Goal: Task Accomplishment & Management: Use online tool/utility

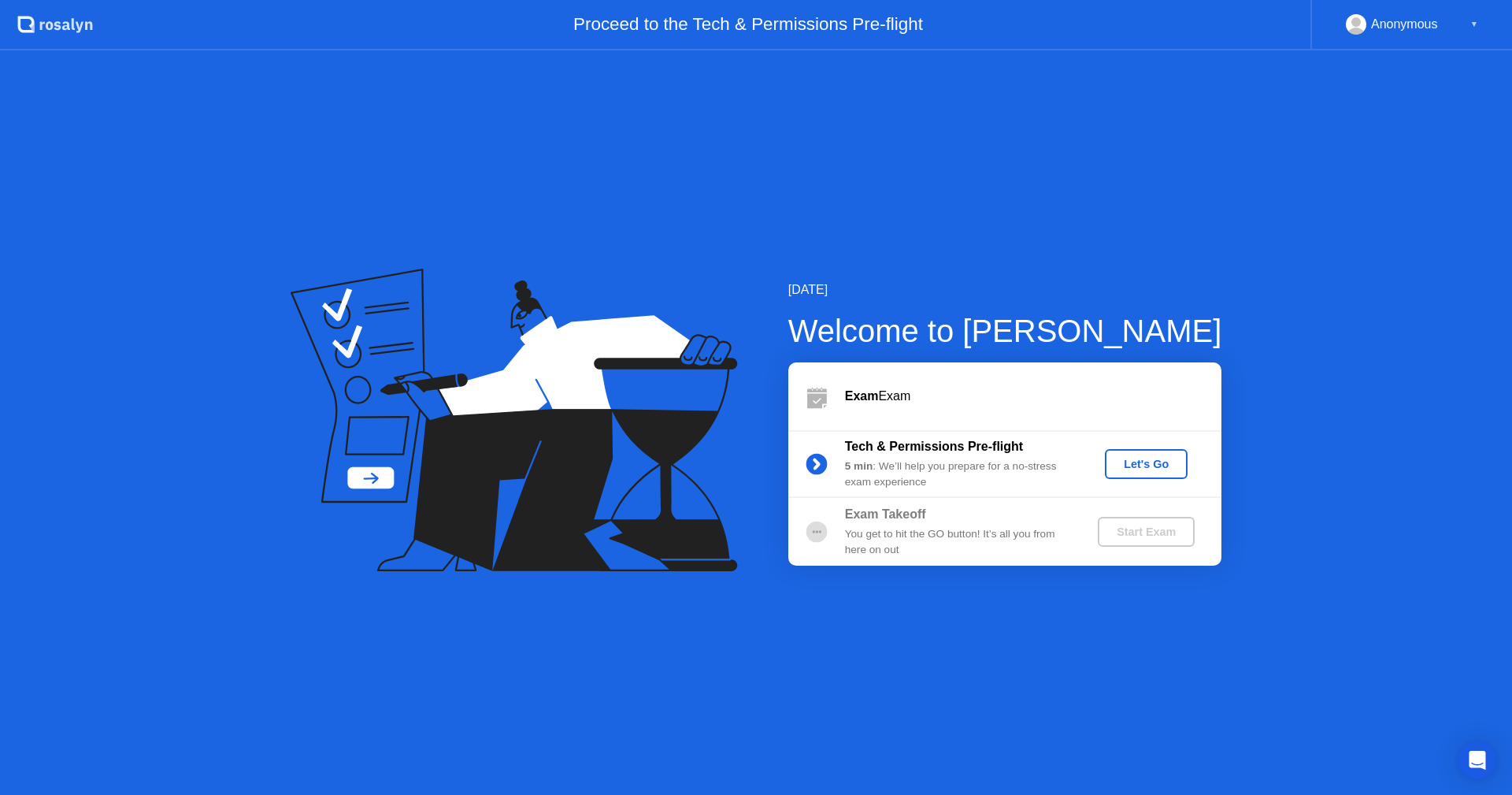
click at [1144, 466] on div "Let's Go" at bounding box center [1145, 464] width 70 height 12
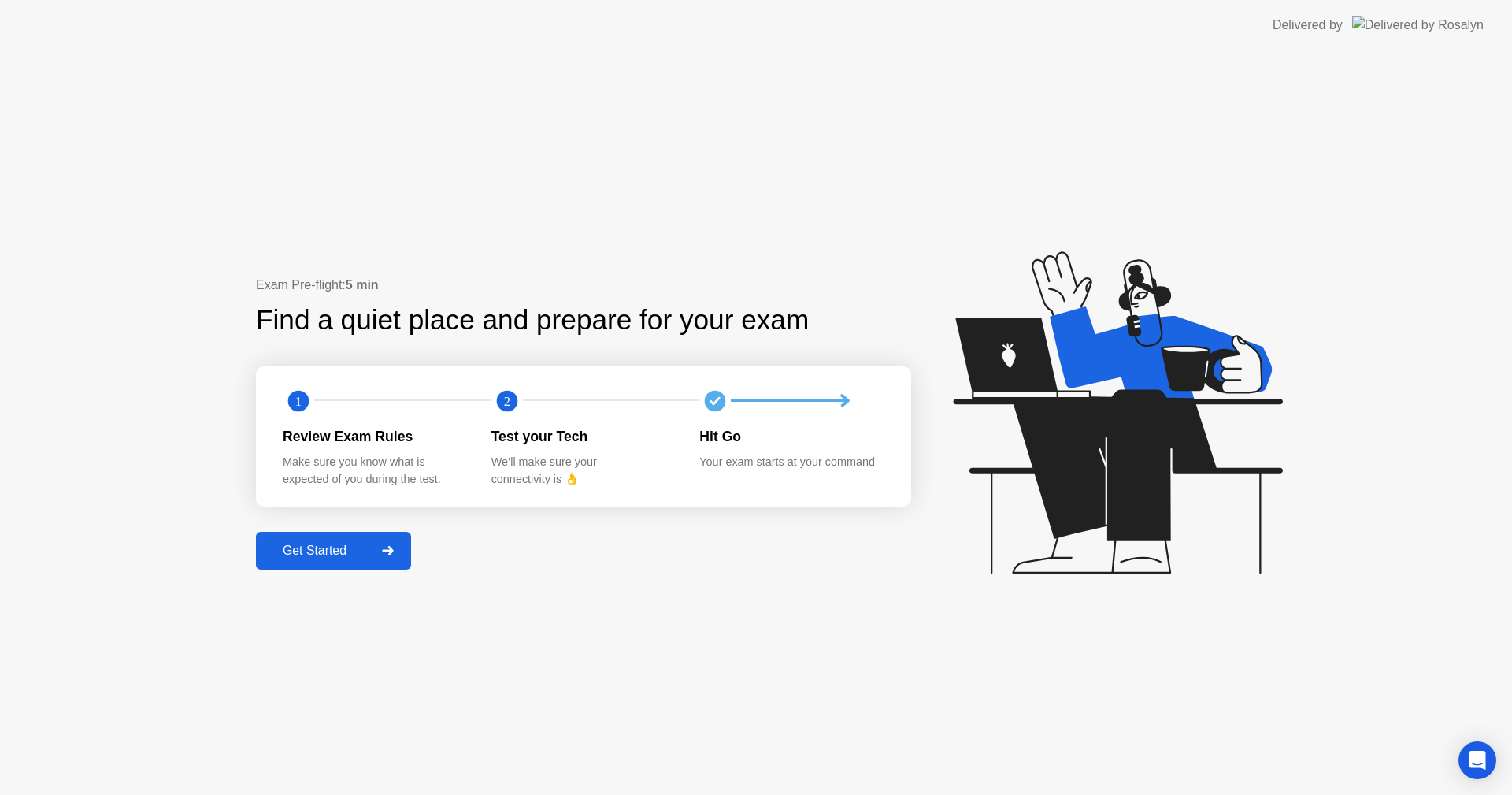
click at [314, 558] on div "Get Started" at bounding box center [314, 551] width 107 height 14
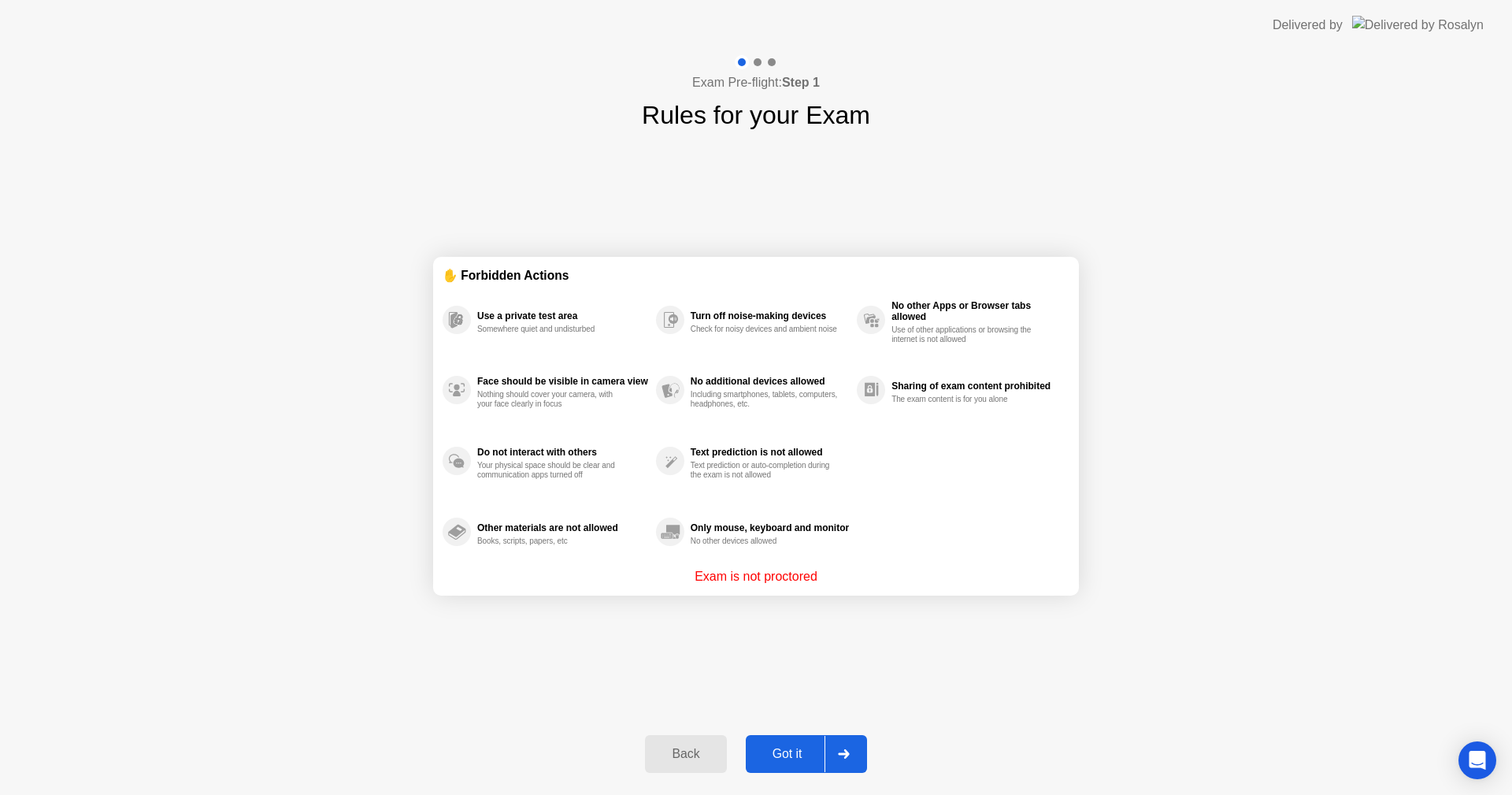
click at [834, 754] on div at bounding box center [843, 753] width 38 height 36
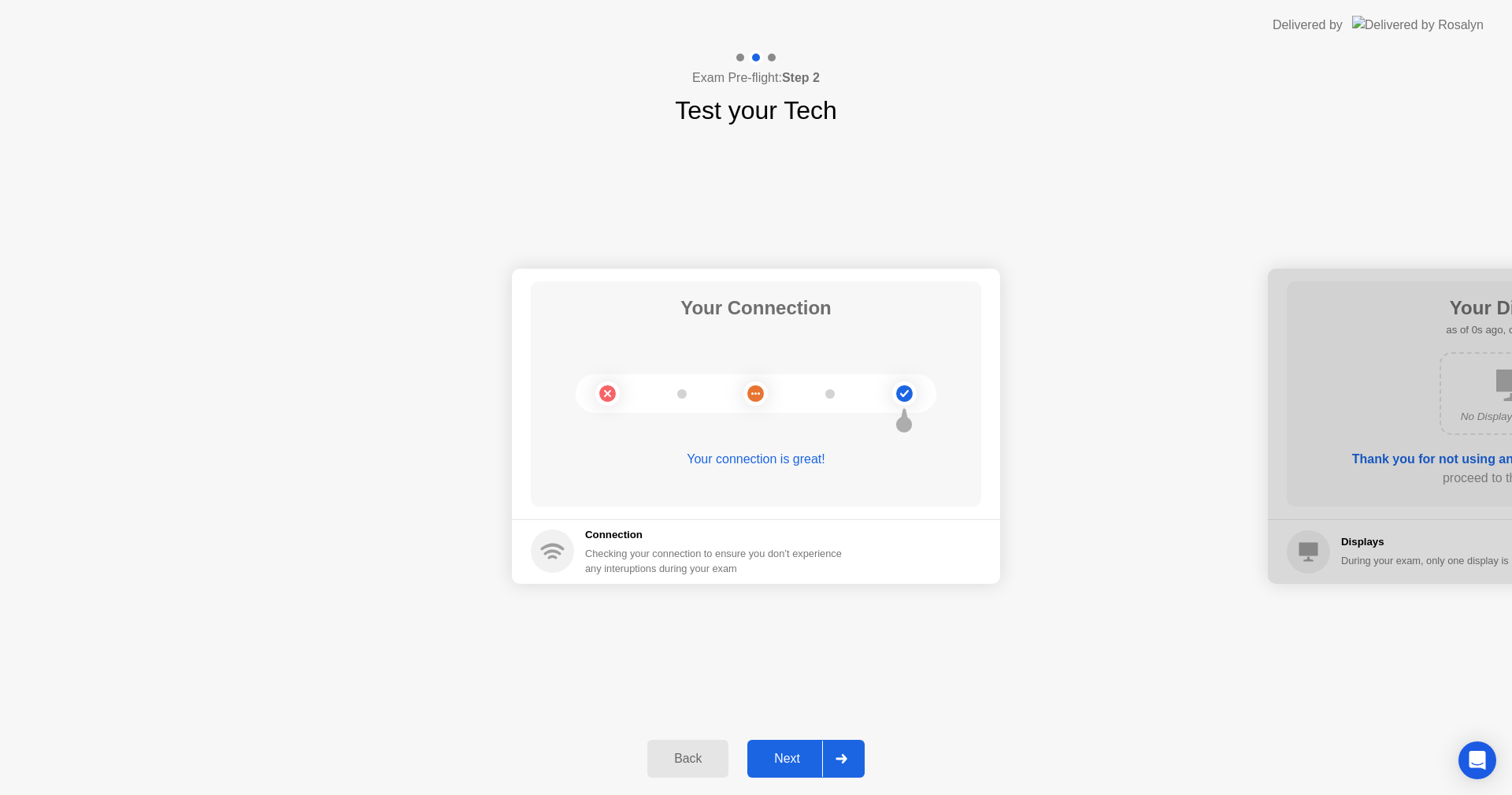
click at [841, 762] on icon at bounding box center [841, 759] width 12 height 10
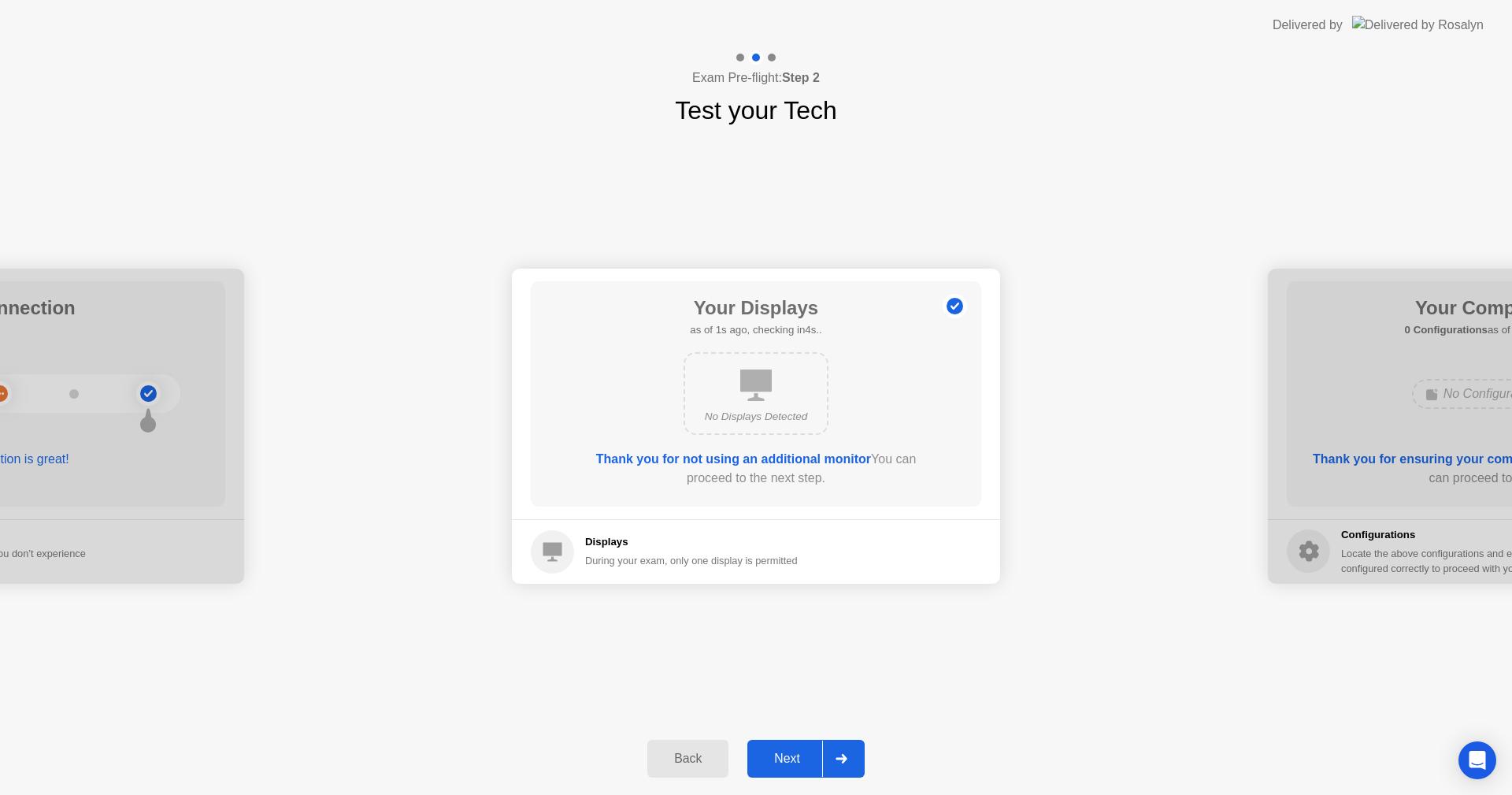
click at [841, 762] on icon at bounding box center [841, 759] width 12 height 10
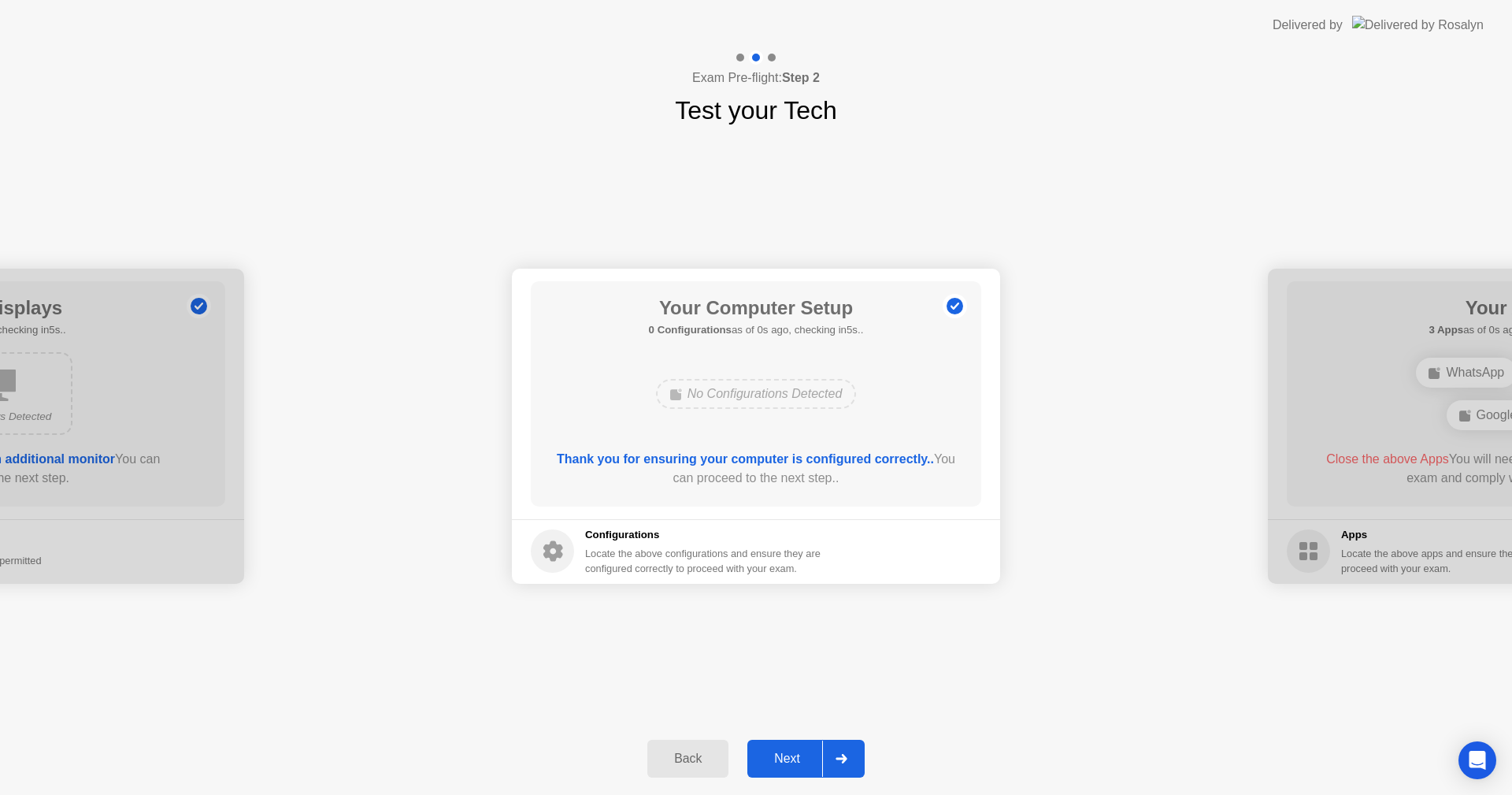
click at [841, 762] on icon at bounding box center [841, 759] width 12 height 10
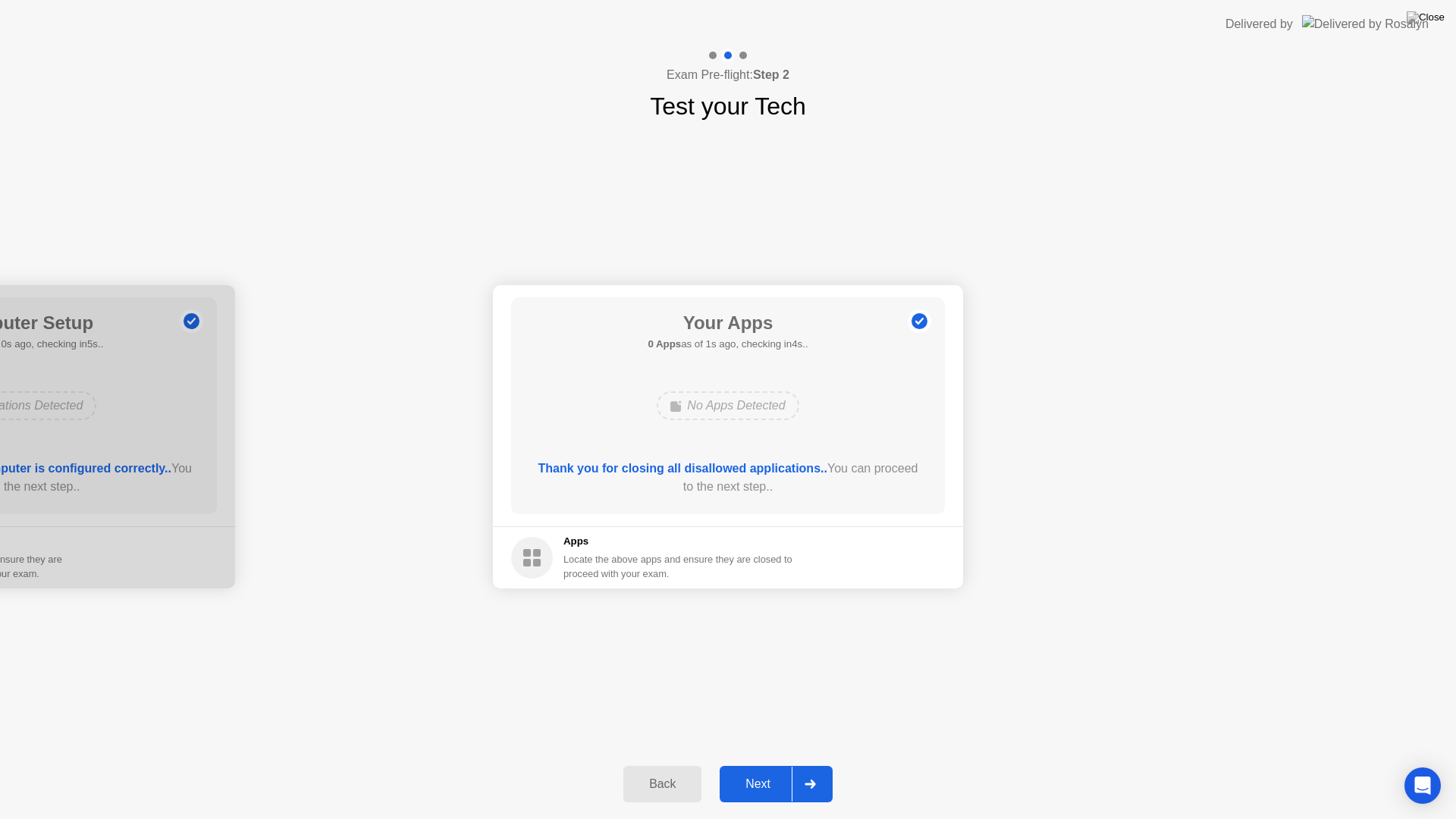
click at [751, 764] on div "Next" at bounding box center [757, 784] width 68 height 14
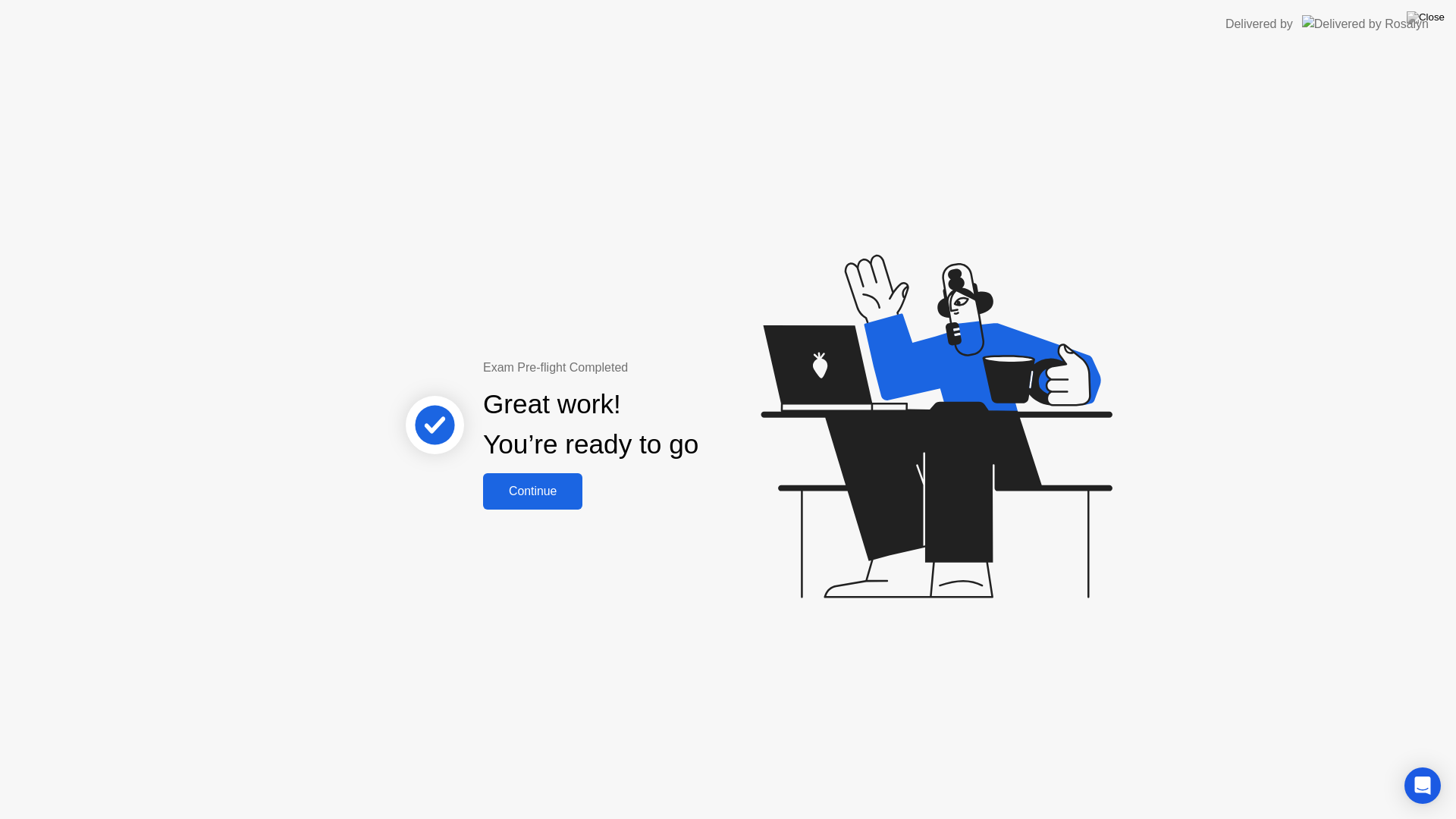
click at [543, 492] on div "Continue" at bounding box center [533, 492] width 91 height 14
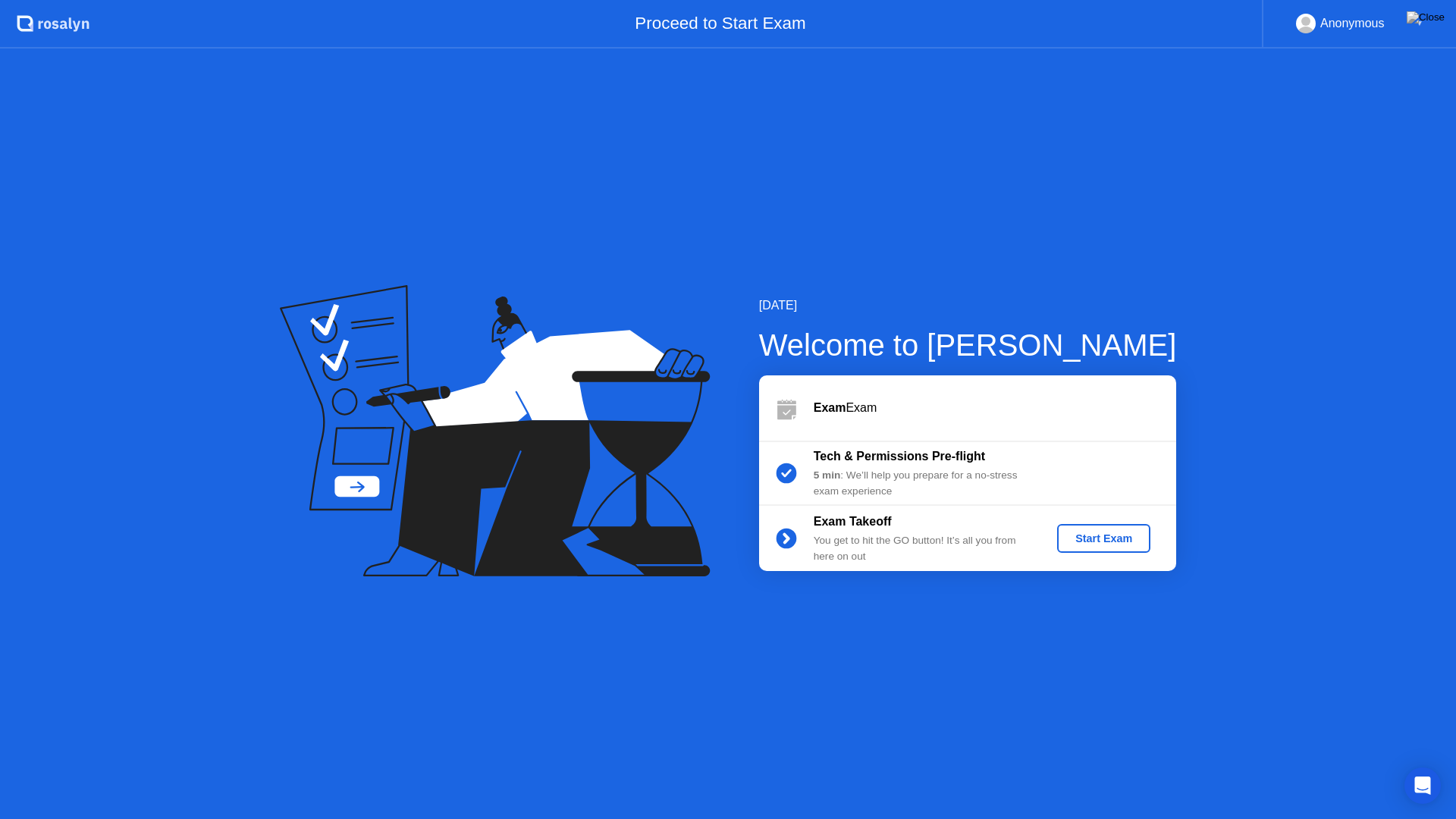
click at [1092, 533] on div "Start Exam" at bounding box center [1103, 539] width 81 height 12
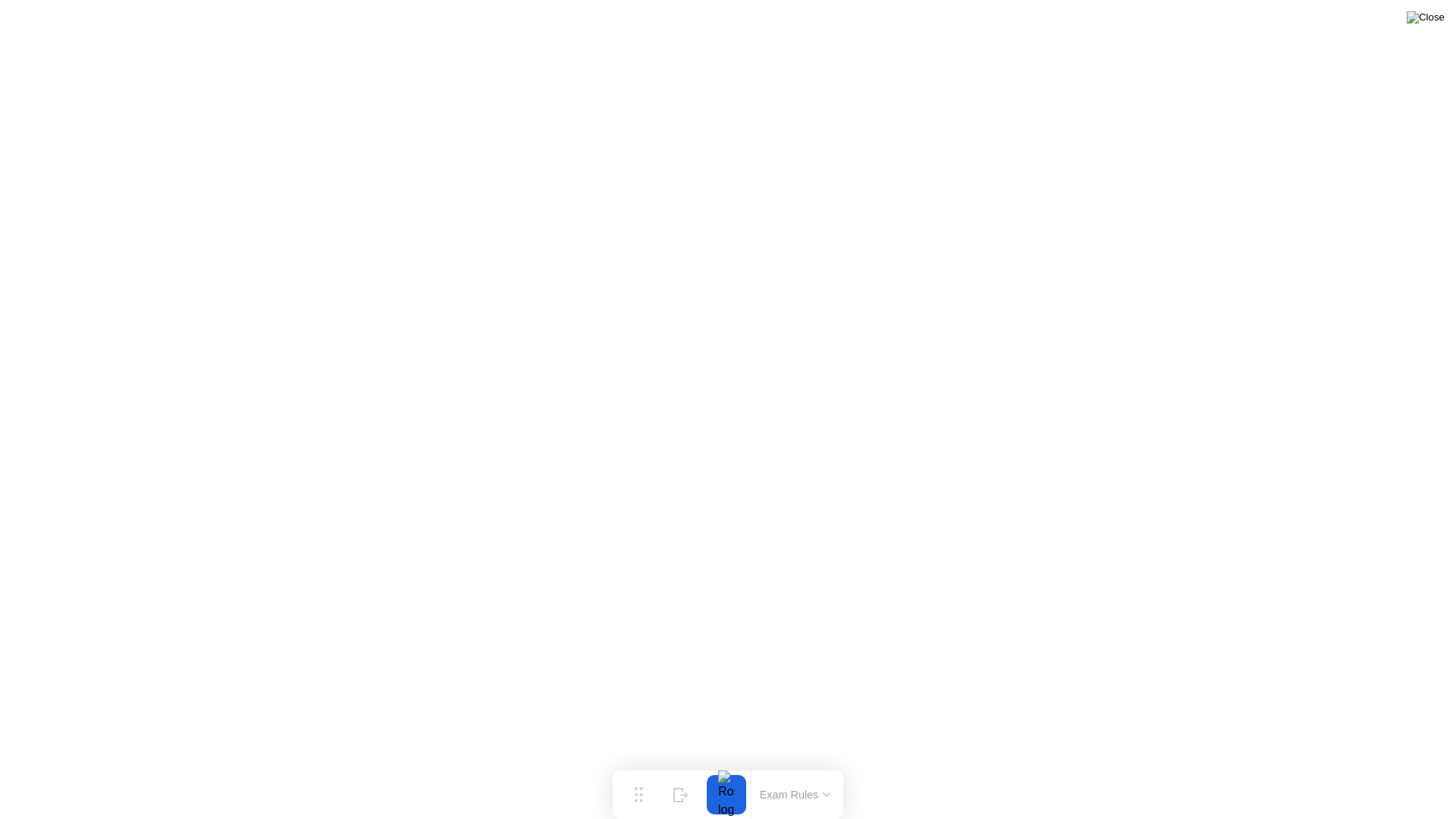
click at [1436, 11] on img at bounding box center [1425, 17] width 38 height 12
click at [1323, 764] on div "End Proctoring Session" at bounding box center [1330, 776] width 174 height 15
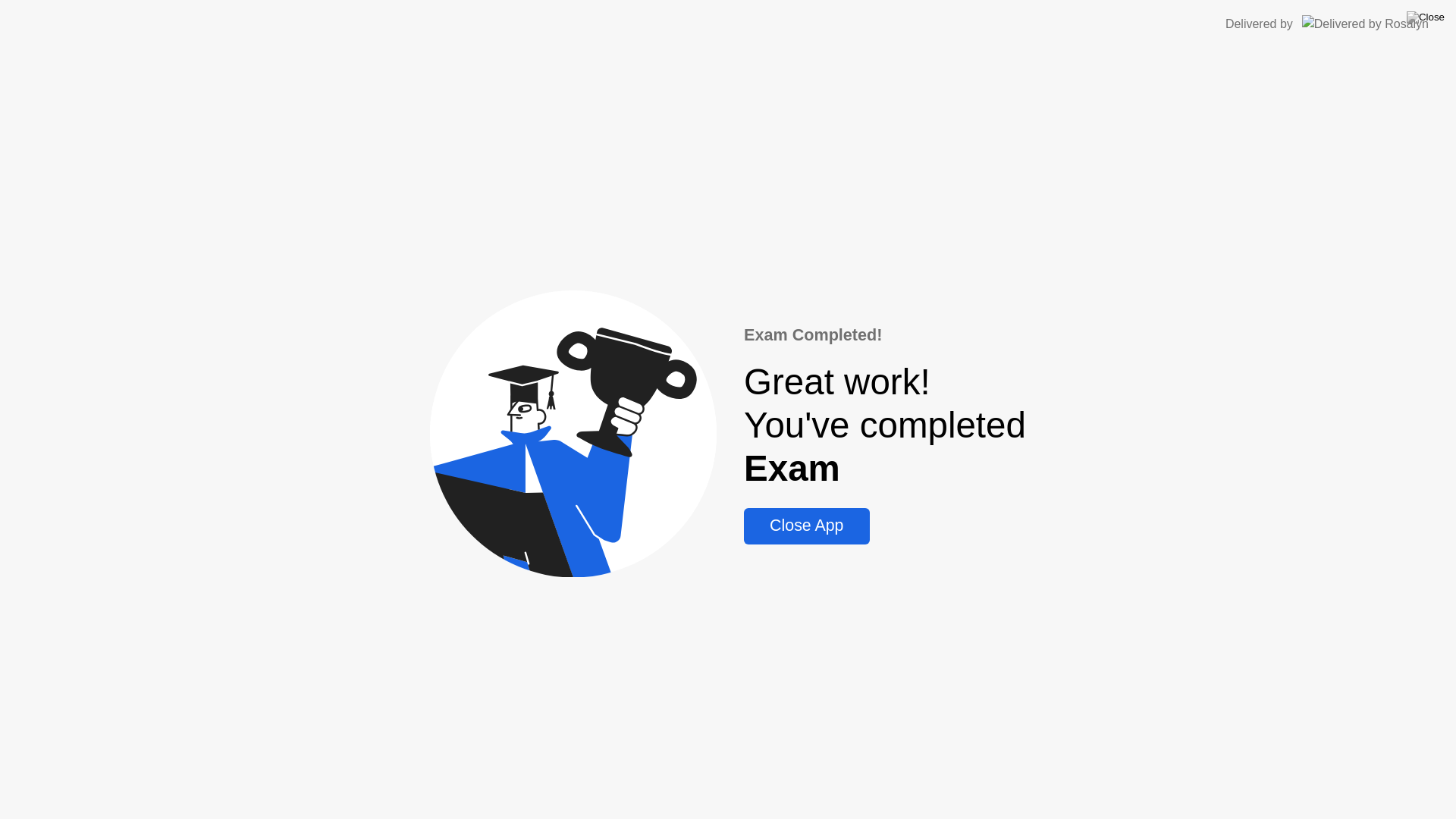
click at [775, 525] on div "Close App" at bounding box center [806, 526] width 116 height 19
